Goal: Information Seeking & Learning: Learn about a topic

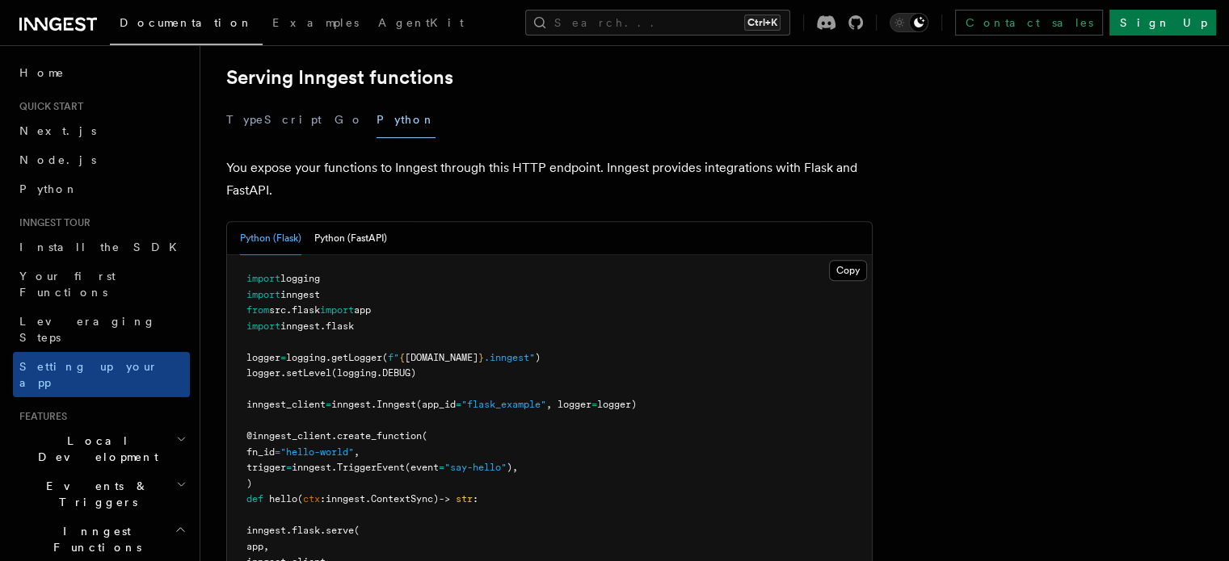
scroll to position [584, 0]
click at [387, 225] on button "Python (FastAPI)" at bounding box center [350, 241] width 73 height 33
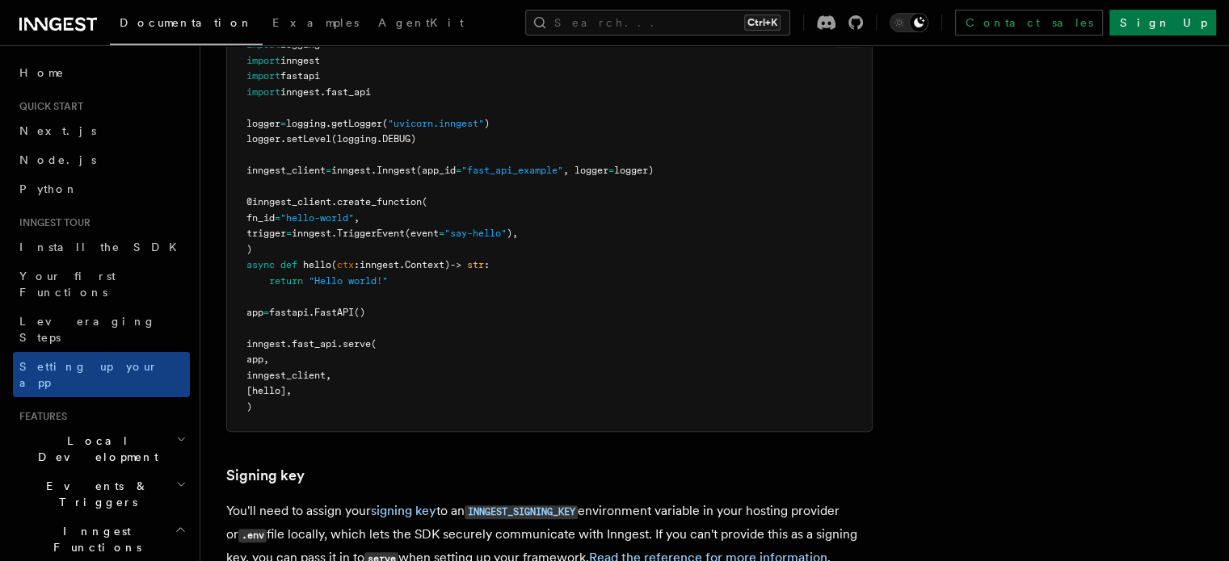
scroll to position [797, 0]
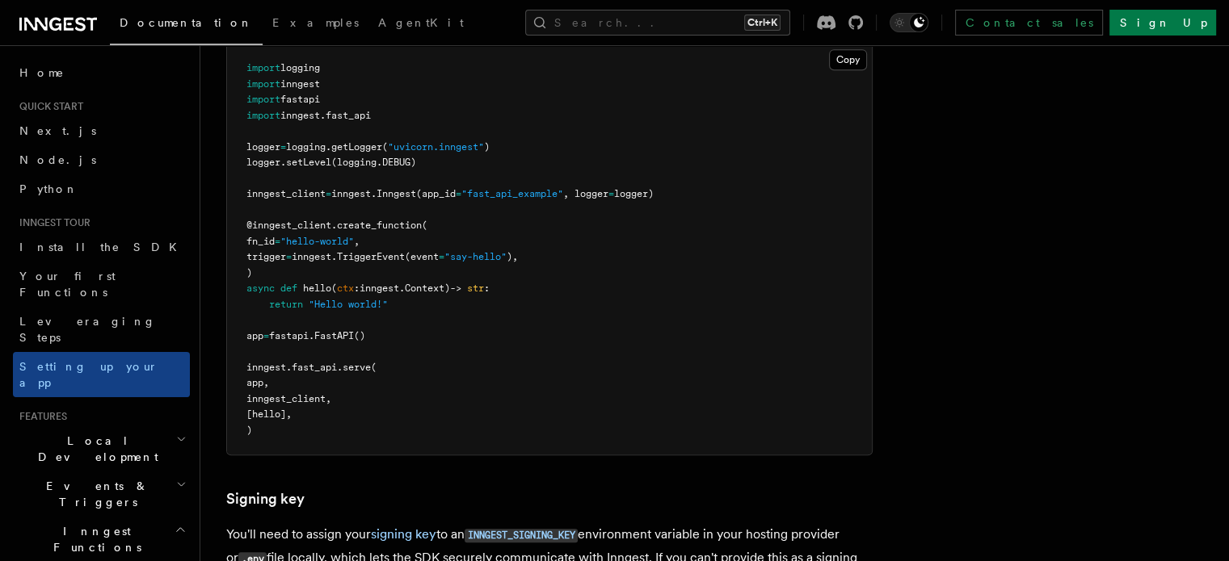
drag, startPoint x: 1213, startPoint y: 324, endPoint x: 1238, endPoint y: 310, distance: 28.6
click at [1228, 310] on html "Documentation Examples AgentKit Search... Ctrl+K Contact sales Sign Up Search..…" at bounding box center [614, 213] width 1229 height 2021
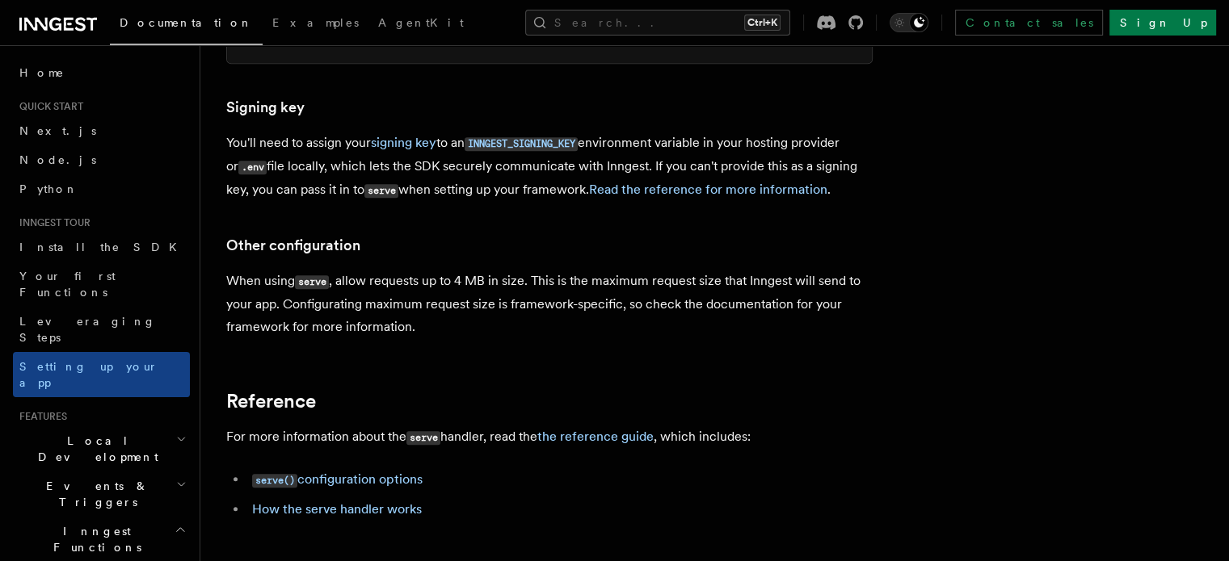
scroll to position [1192, 0]
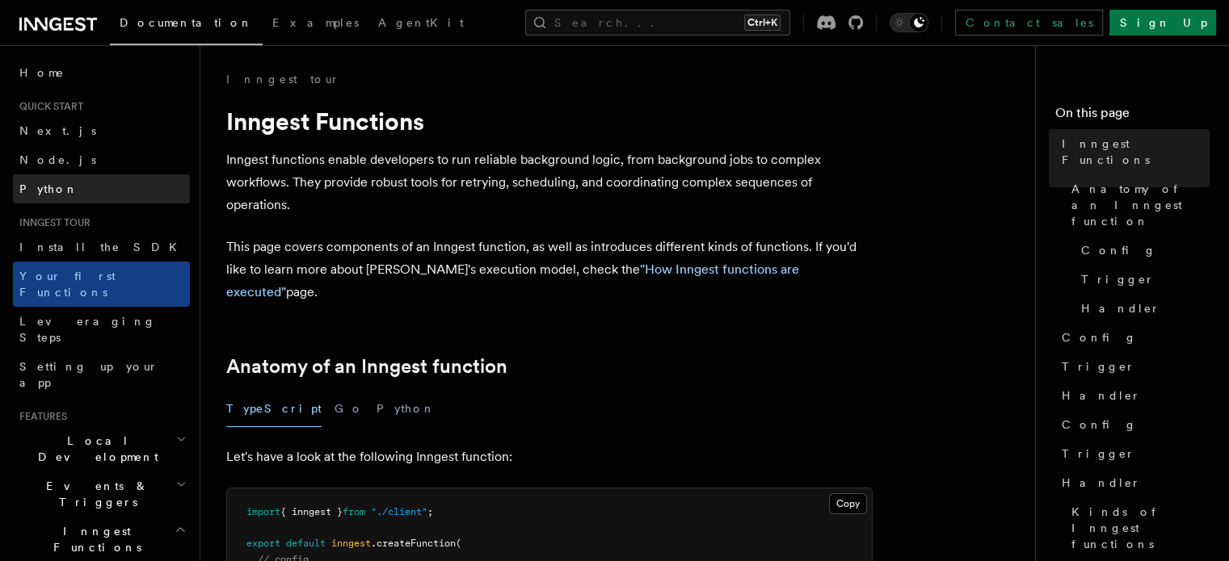
click at [50, 194] on span "Python" at bounding box center [48, 189] width 59 height 13
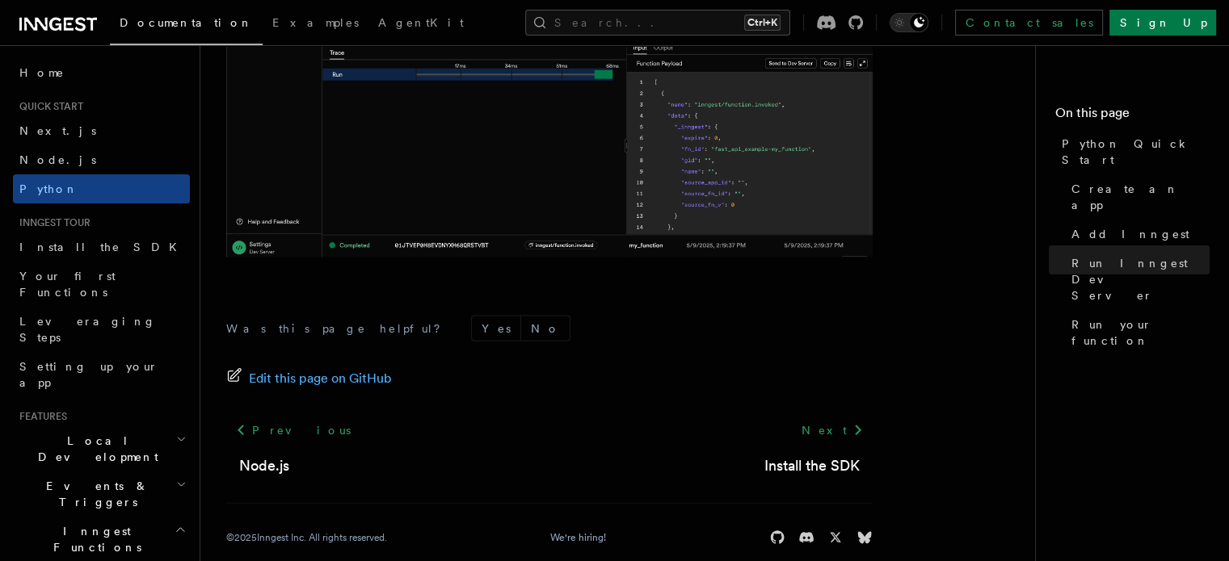
scroll to position [3506, 0]
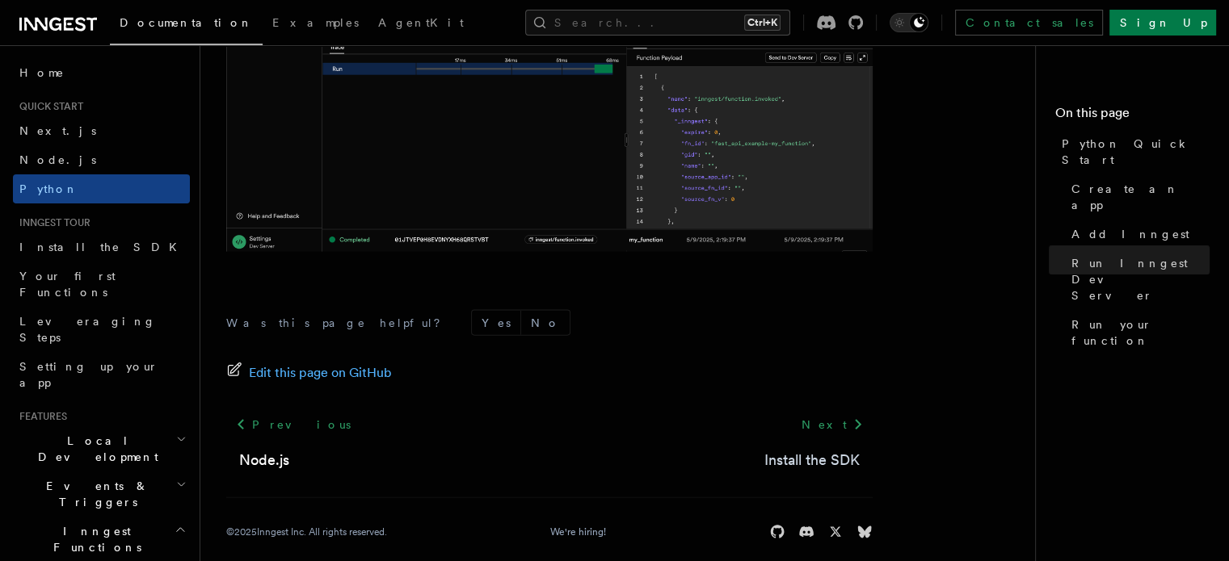
click at [828, 456] on link "Install the SDK" at bounding box center [811, 460] width 95 height 23
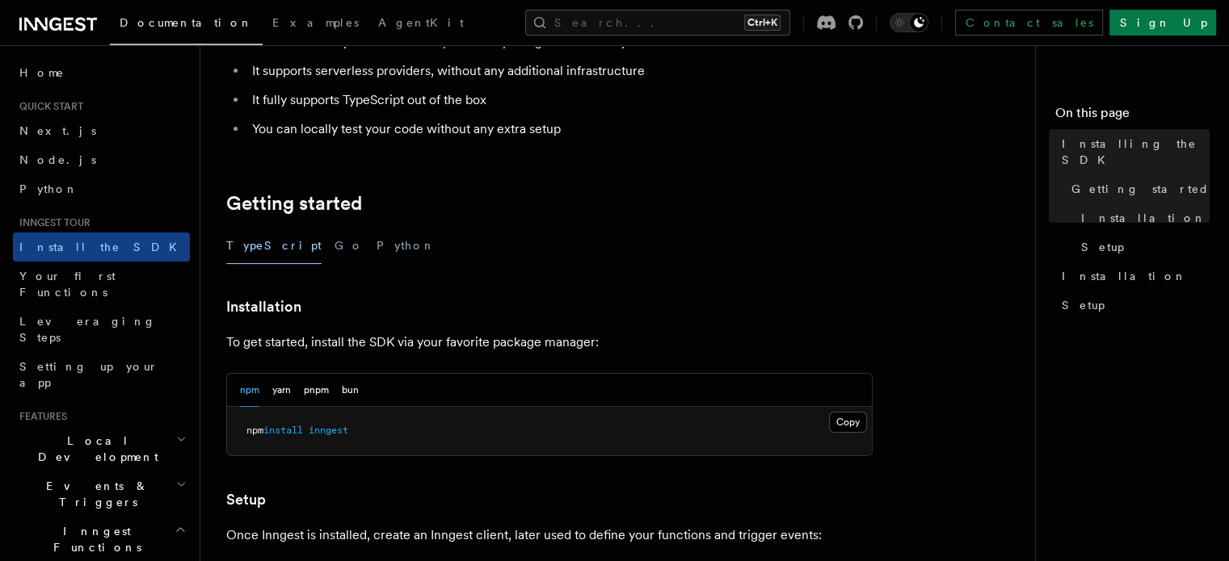
scroll to position [212, 0]
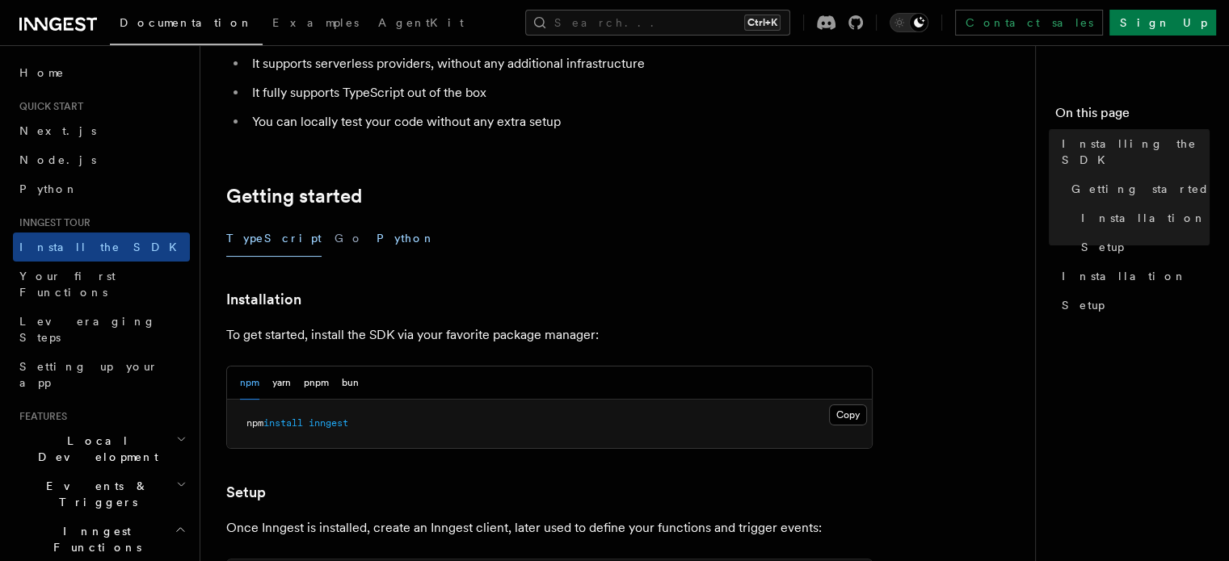
click at [376, 233] on button "Python" at bounding box center [405, 239] width 59 height 36
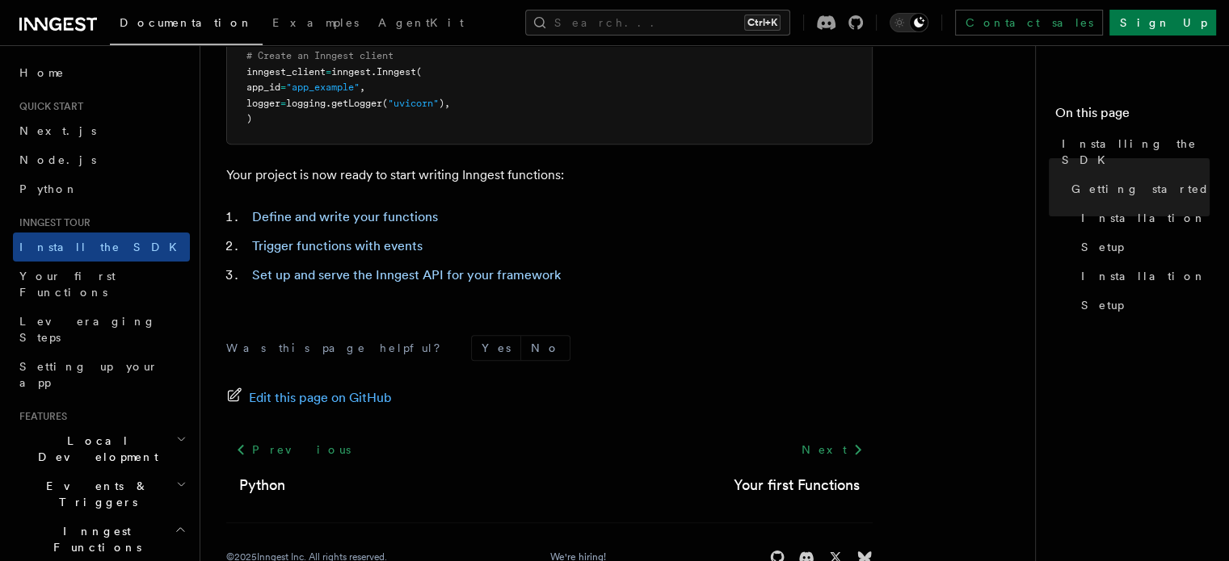
scroll to position [766, 0]
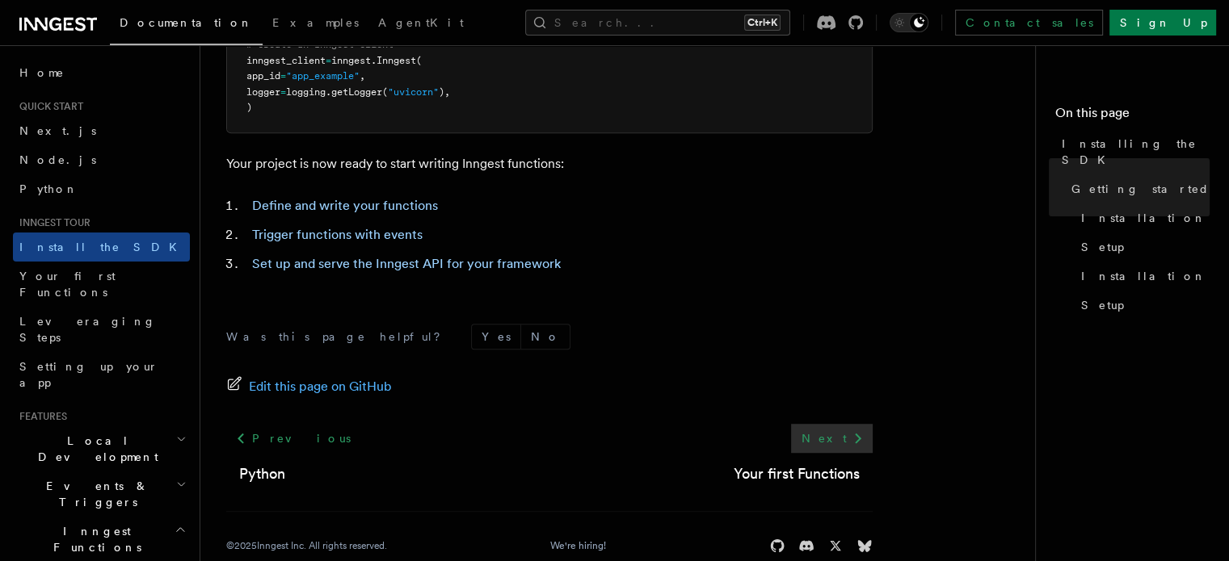
click at [844, 442] on link "Next" at bounding box center [832, 438] width 82 height 29
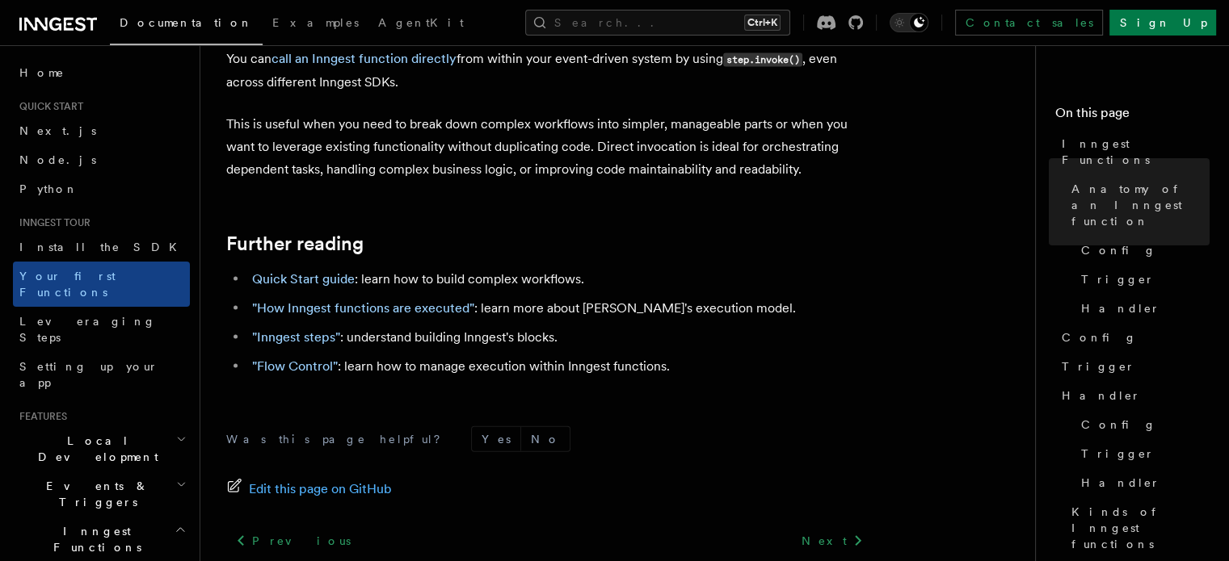
scroll to position [3446, 0]
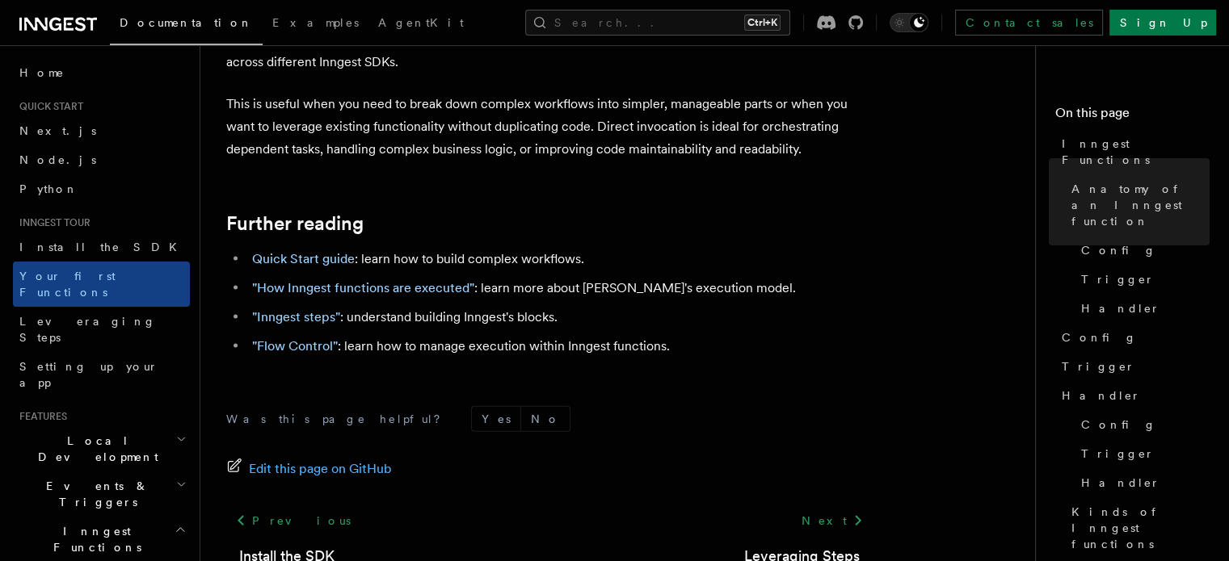
click at [847, 507] on div "Next Leveraging Steps" at bounding box center [801, 537] width 141 height 61
click at [116, 360] on span "Setting up your app" at bounding box center [88, 374] width 139 height 29
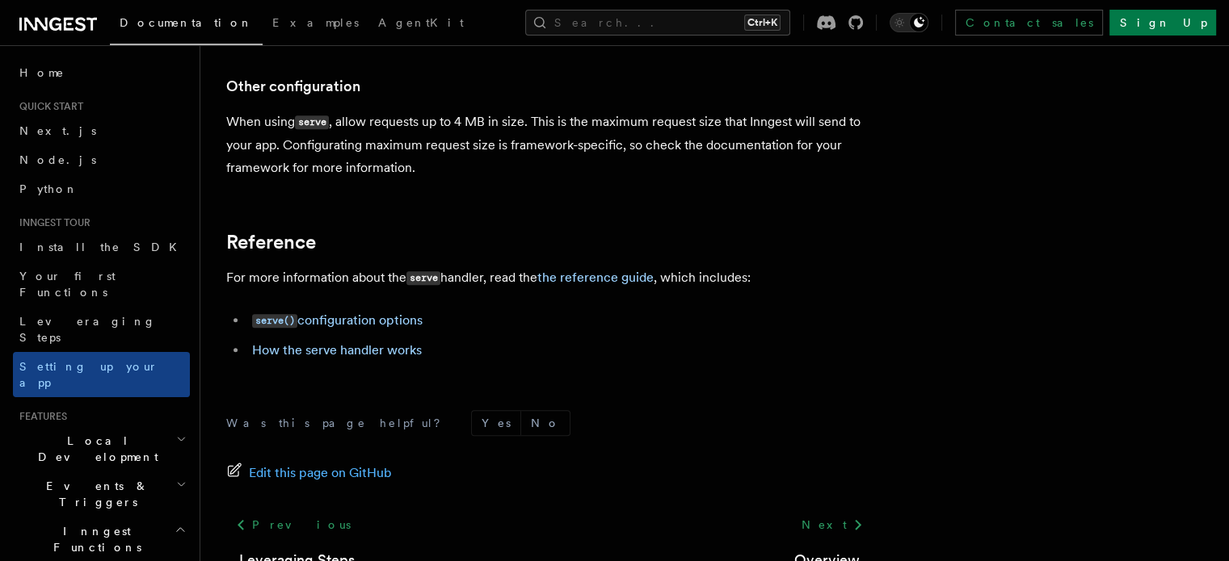
scroll to position [1365, 0]
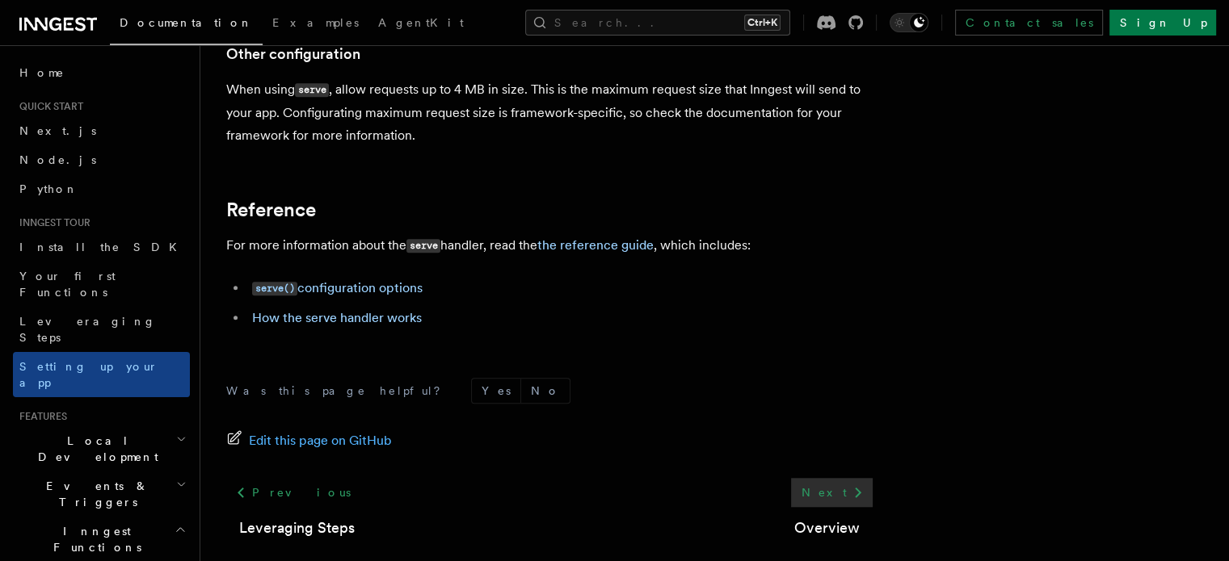
click at [856, 478] on link "Next" at bounding box center [832, 492] width 82 height 29
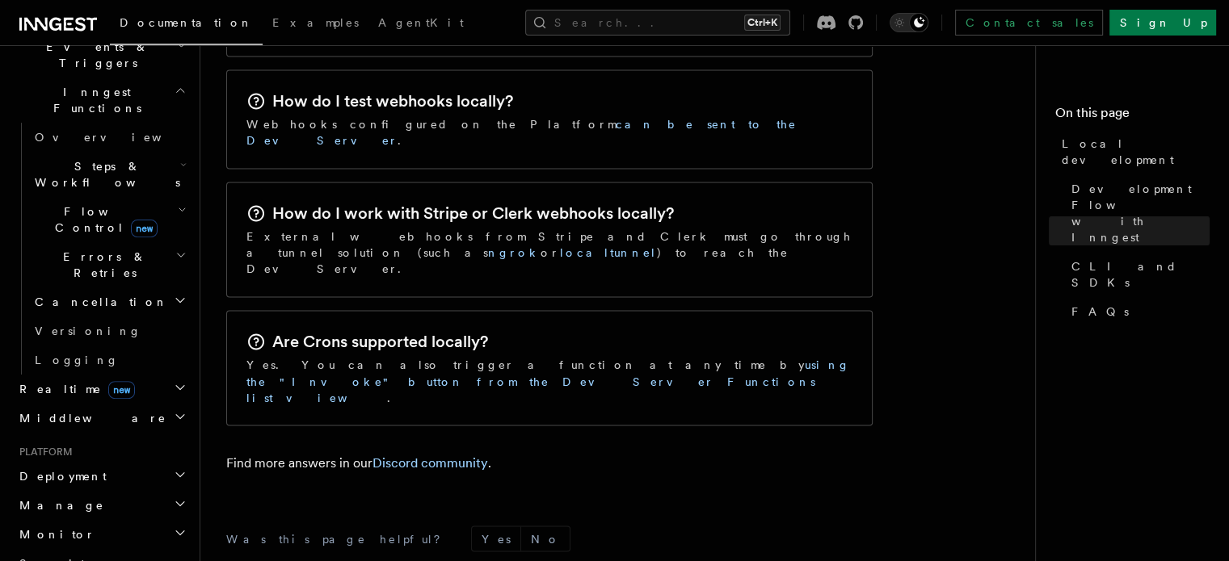
scroll to position [619, 0]
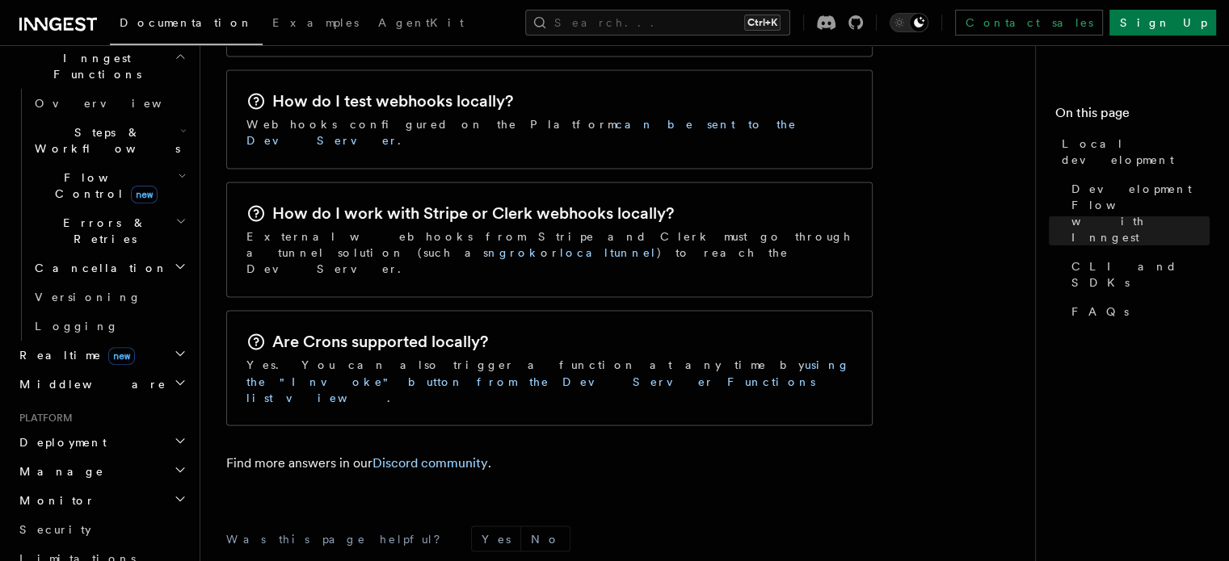
click at [174, 435] on icon "button" at bounding box center [180, 441] width 13 height 13
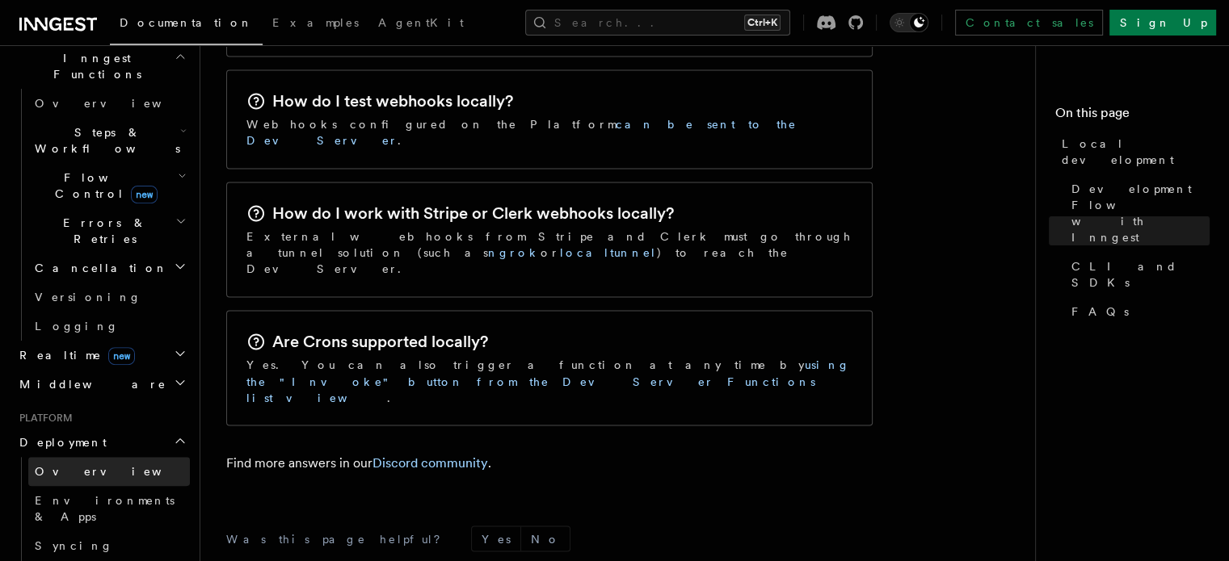
click at [141, 457] on link "Overview" at bounding box center [109, 471] width 162 height 29
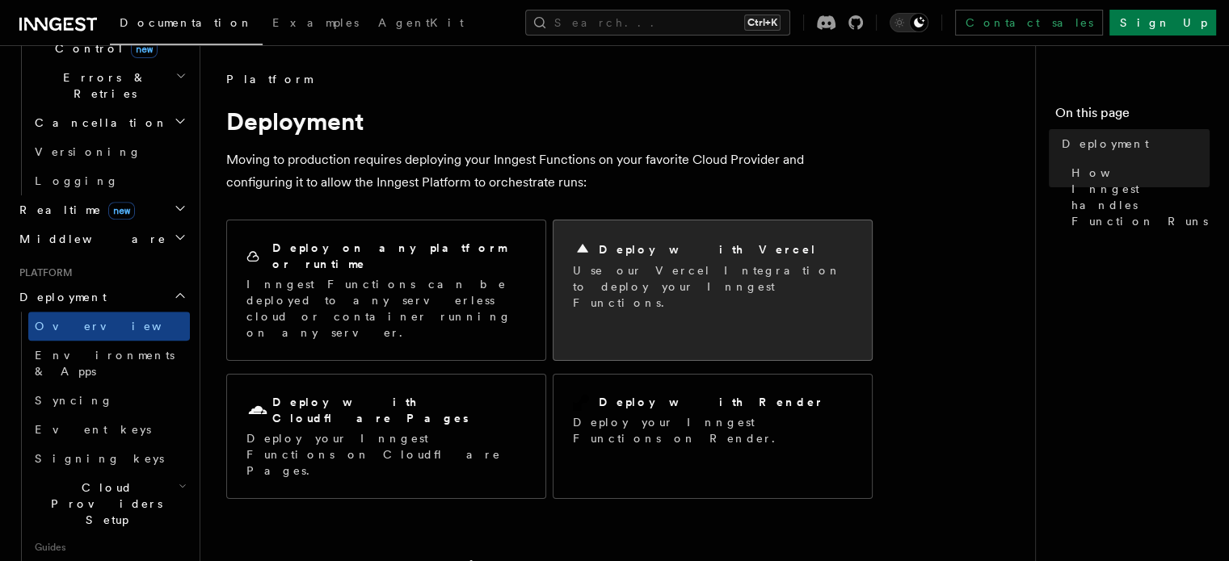
click at [700, 280] on p "Use our Vercel Integration to deploy your Inngest Functions." at bounding box center [713, 287] width 280 height 48
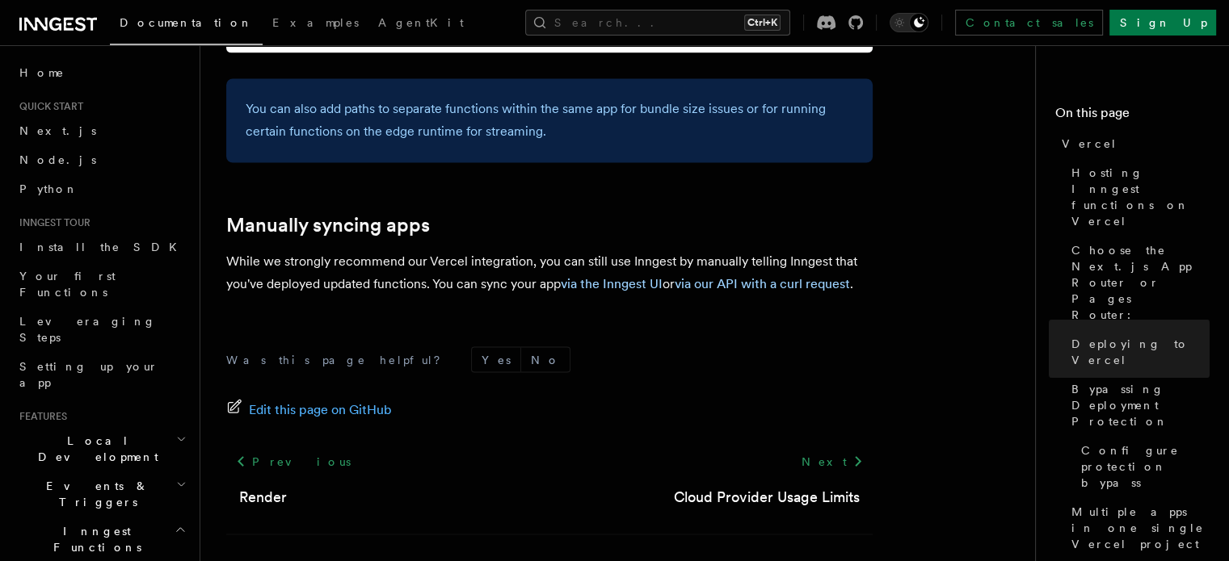
scroll to position [2831, 0]
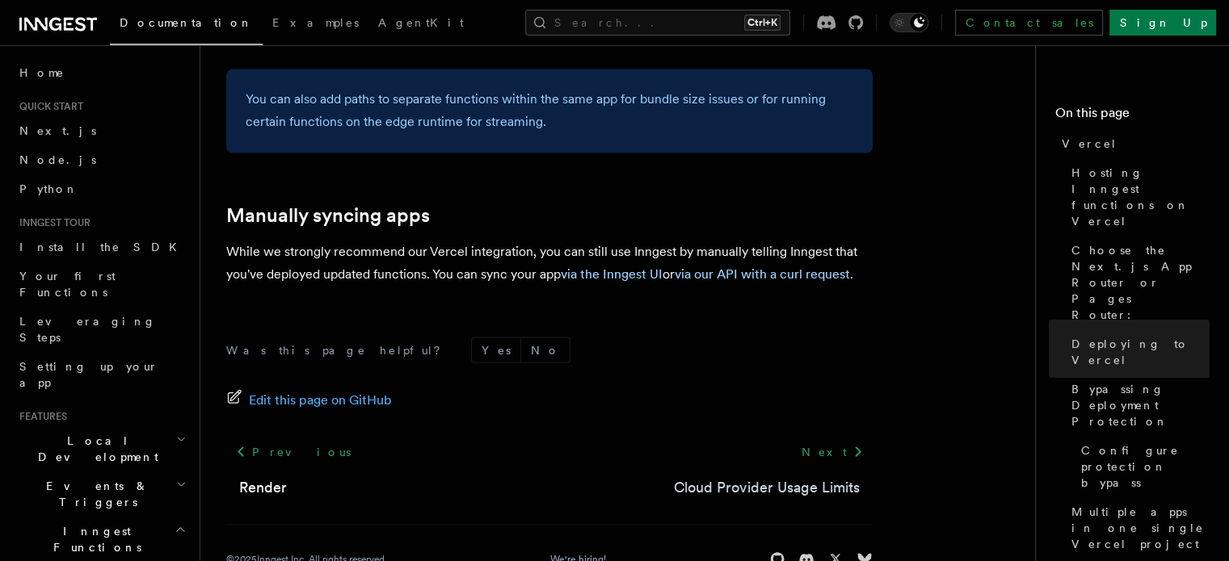
click at [779, 476] on link "Cloud Provider Usage Limits" at bounding box center [767, 487] width 186 height 23
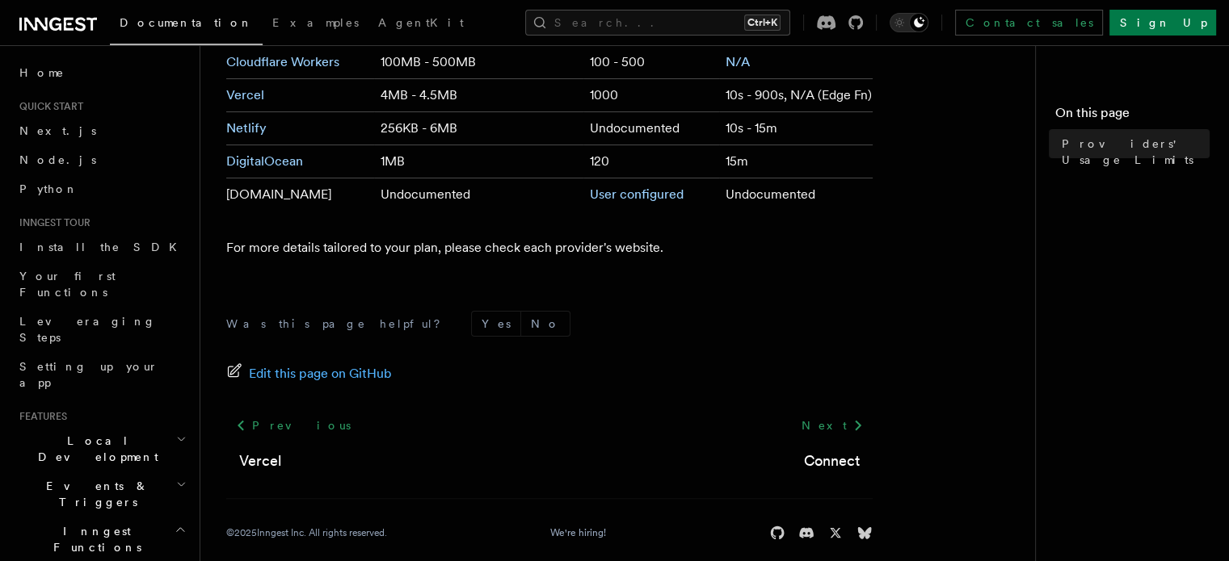
scroll to position [326, 0]
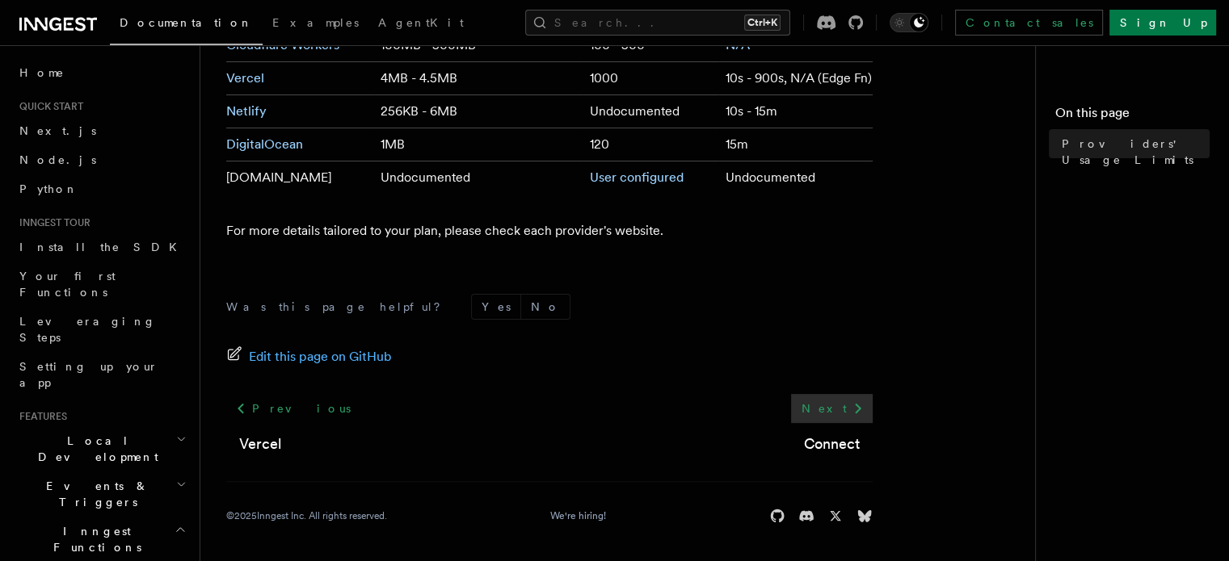
click at [846, 419] on link "Next" at bounding box center [832, 408] width 82 height 29
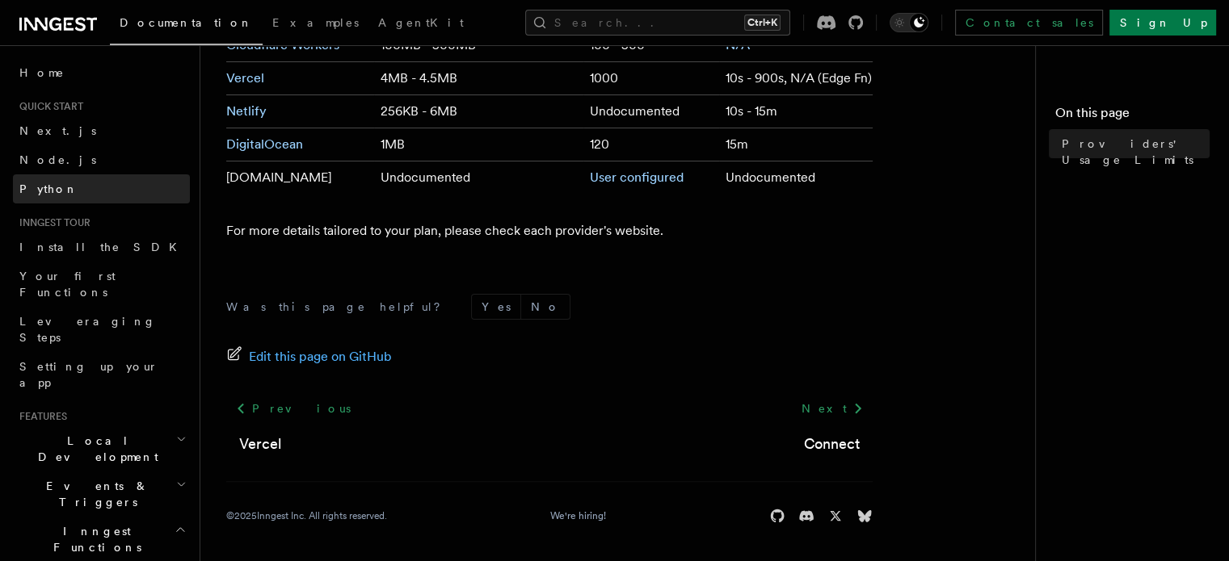
click at [72, 175] on link "Python" at bounding box center [101, 189] width 177 height 29
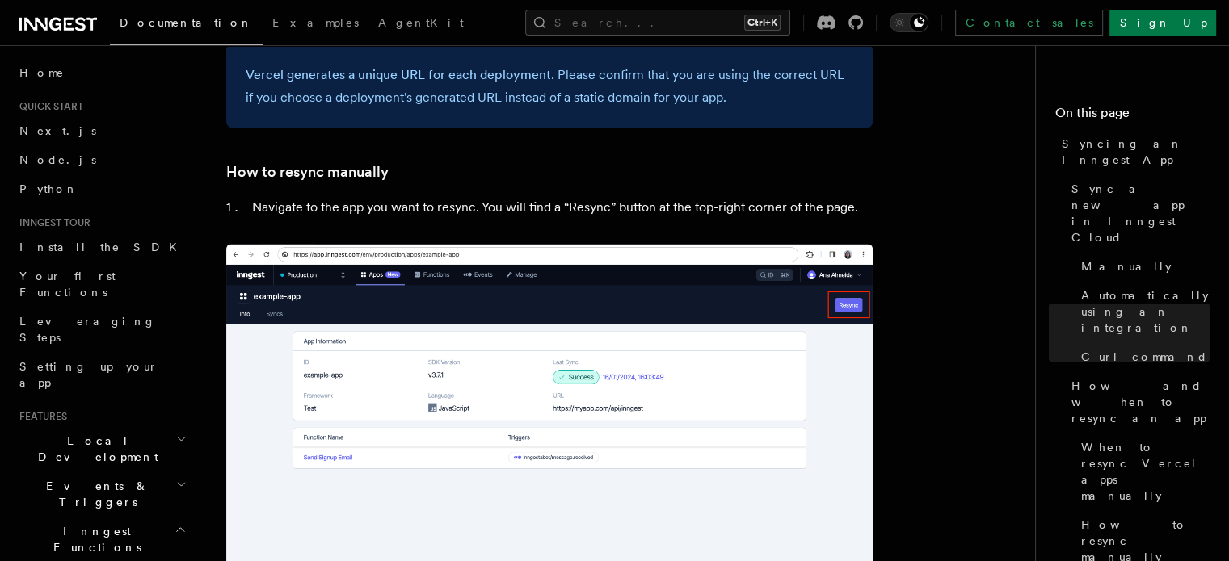
scroll to position [3304, 0]
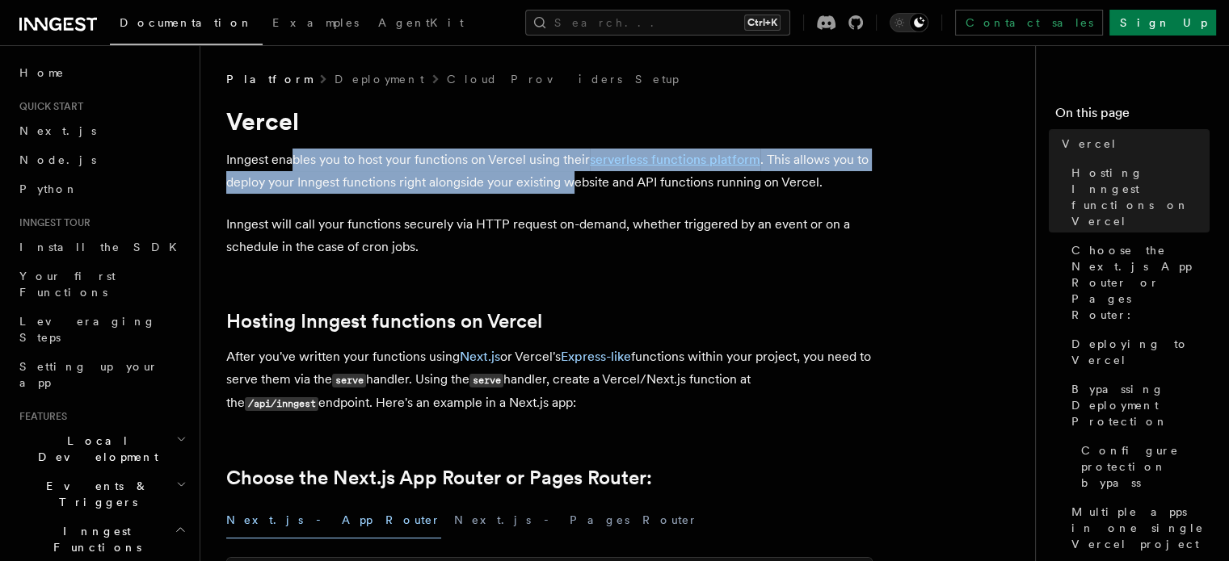
drag, startPoint x: 293, startPoint y: 159, endPoint x: 574, endPoint y: 188, distance: 281.8
click at [574, 188] on p "Inngest enables you to host your functions on Vercel using their serverless fun…" at bounding box center [549, 171] width 646 height 45
click at [1094, 381] on span "Bypassing Deployment Protection" at bounding box center [1140, 405] width 138 height 48
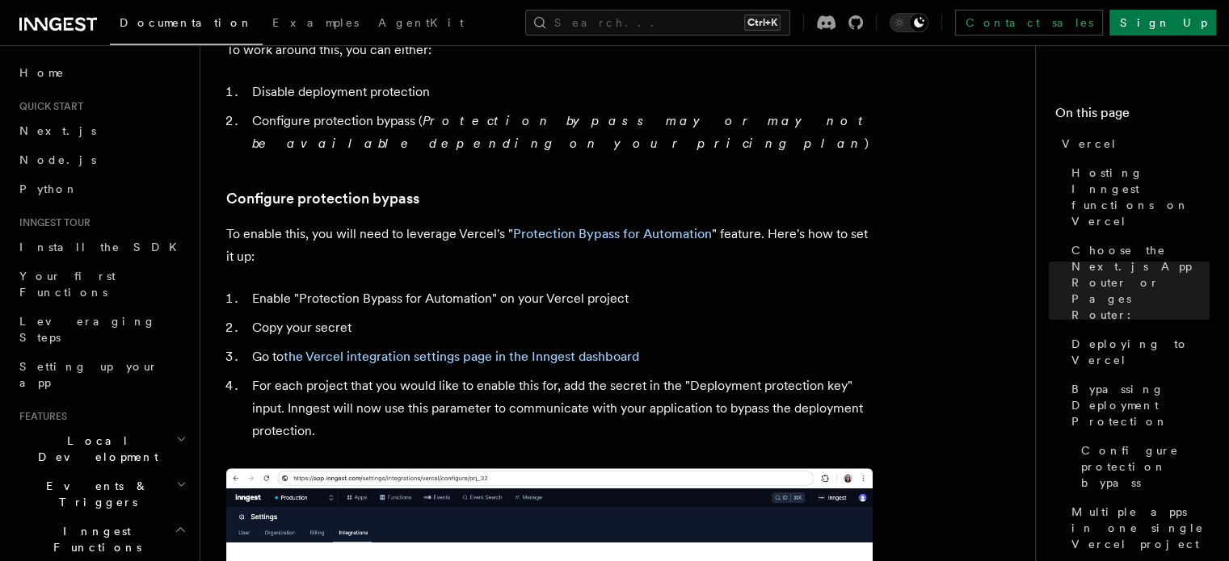
scroll to position [1377, 0]
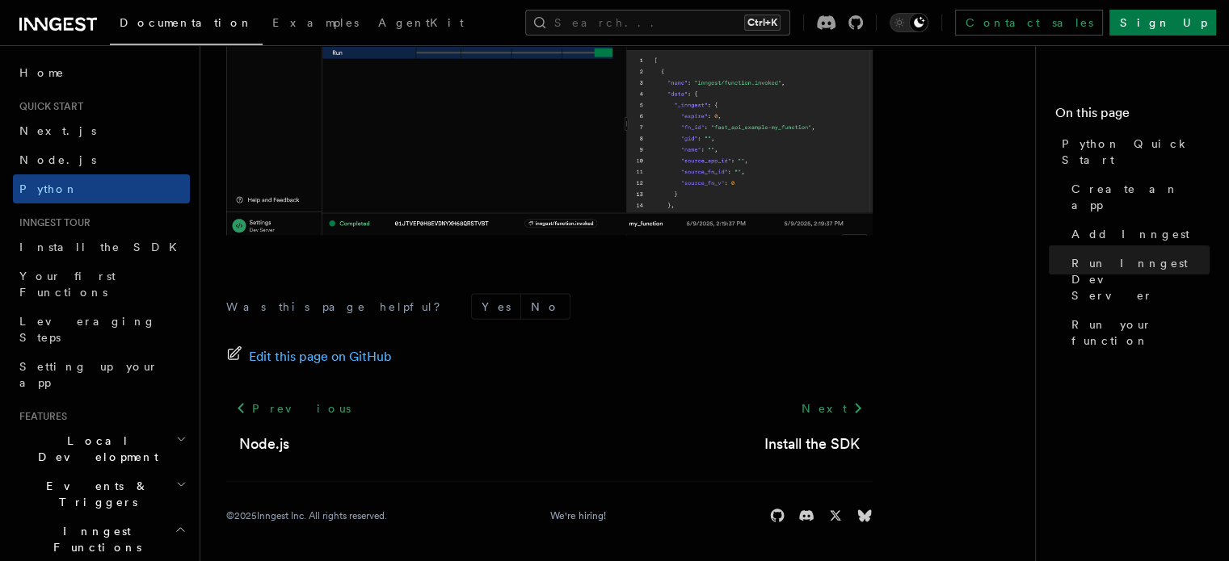
scroll to position [15, 0]
